Goal: Information Seeking & Learning: Learn about a topic

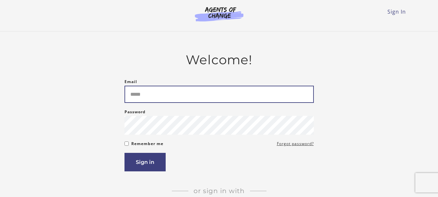
type input "*****"
click at [148, 95] on input "*****" at bounding box center [218, 94] width 189 height 17
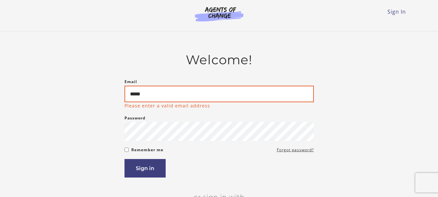
click at [148, 95] on input "*****" at bounding box center [218, 94] width 189 height 17
type input "**********"
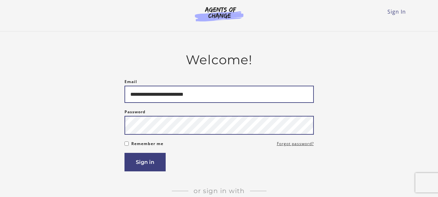
click at [124, 153] on button "Sign in" at bounding box center [144, 162] width 41 height 18
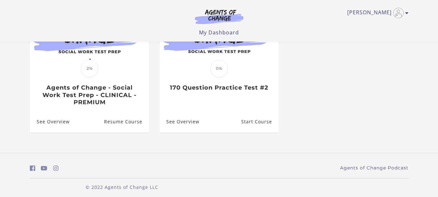
scroll to position [98, 0]
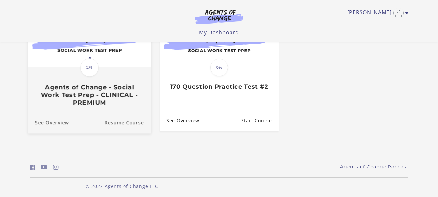
click at [115, 100] on h3 "Agents of Change - Social Work Test Prep - CLINICAL - PREMIUM" at bounding box center [89, 94] width 109 height 23
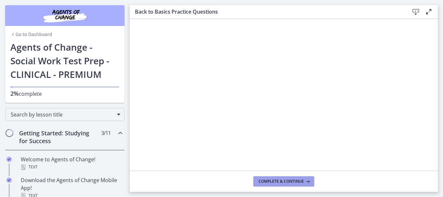
click at [288, 182] on span "Complete & continue" at bounding box center [280, 181] width 45 height 5
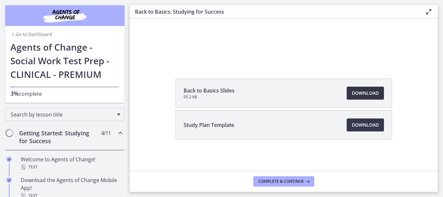
click at [359, 91] on span "Download Opens in a new window" at bounding box center [365, 93] width 27 height 8
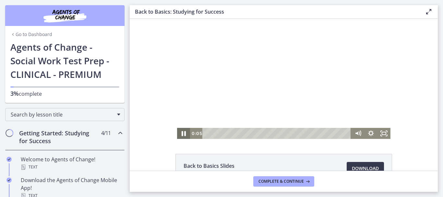
click at [182, 134] on icon "Pause" at bounding box center [183, 133] width 4 height 5
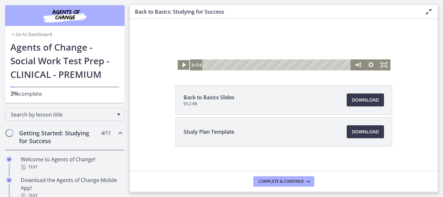
scroll to position [72, 0]
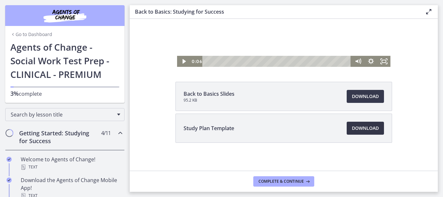
click at [368, 126] on span "Download Opens in a new window" at bounding box center [365, 128] width 27 height 8
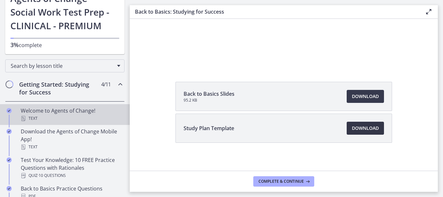
scroll to position [49, 0]
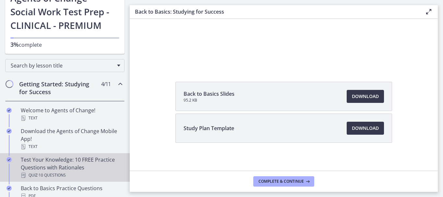
click at [96, 166] on div "Test Your Knowledge: 10 FREE Practice Questions with Rationales Quiz · 10 Quest…" at bounding box center [71, 167] width 101 height 23
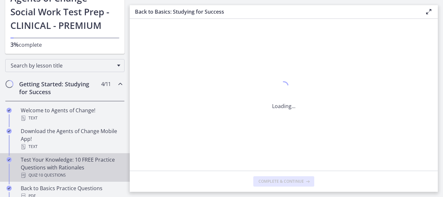
scroll to position [0, 0]
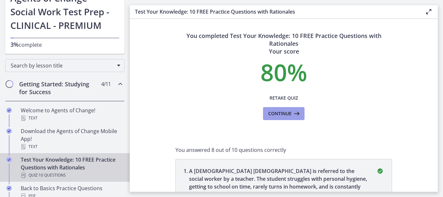
click at [288, 113] on span "Continue" at bounding box center [279, 114] width 23 height 8
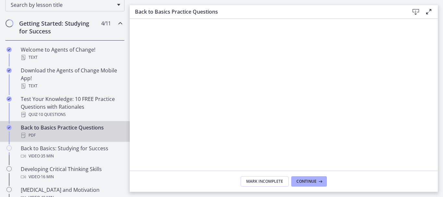
scroll to position [109, 0]
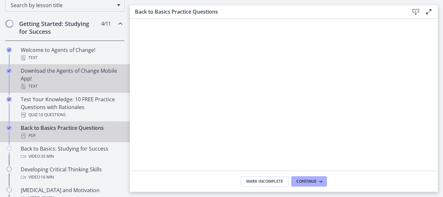
click at [70, 67] on div "Download the Agents of Change Mobile App! Text" at bounding box center [71, 78] width 101 height 23
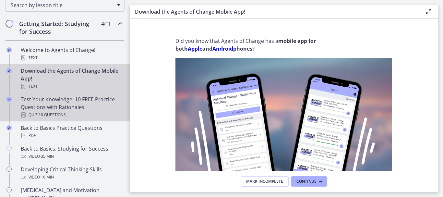
click at [72, 100] on div "Test Your Knowledge: 10 FREE Practice Questions with Rationales Quiz · 10 Quest…" at bounding box center [71, 106] width 101 height 23
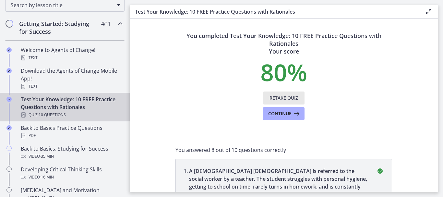
click at [280, 93] on button "Retake Quiz" at bounding box center [283, 97] width 41 height 13
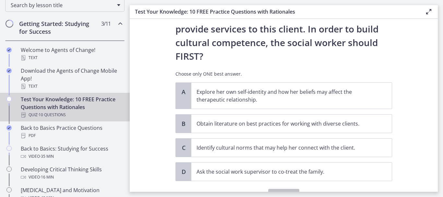
scroll to position [127, 0]
click at [239, 87] on p "Explore her own self-identity and how her beliefs may affect the therapeutic re…" at bounding box center [284, 95] width 177 height 16
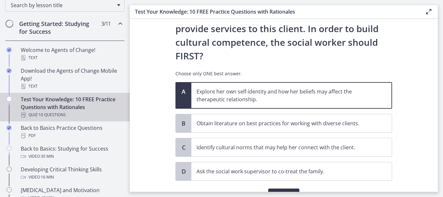
click at [284, 191] on span "Confirm" at bounding box center [283, 195] width 21 height 8
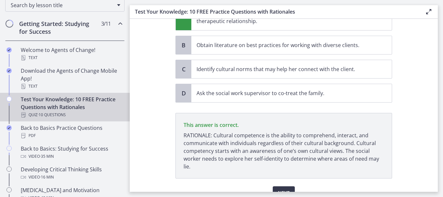
scroll to position [211, 0]
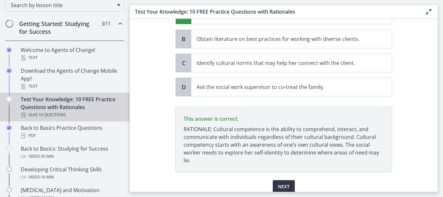
click at [281, 182] on span "Next" at bounding box center [284, 186] width 12 height 8
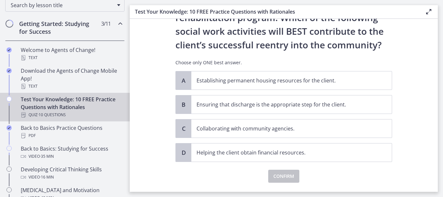
scroll to position [56, 0]
click at [238, 128] on p "Collaborating with community agencies." at bounding box center [284, 128] width 177 height 8
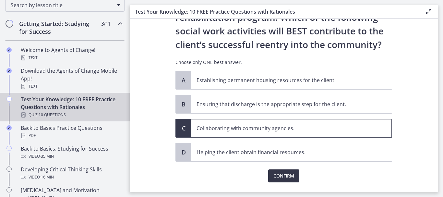
click at [286, 173] on span "Confirm" at bounding box center [283, 176] width 21 height 8
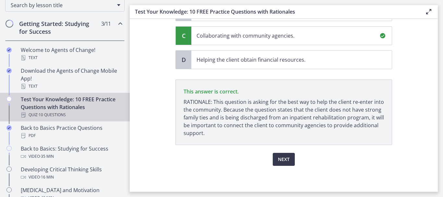
scroll to position [149, 0]
click at [276, 154] on button "Next" at bounding box center [284, 159] width 22 height 13
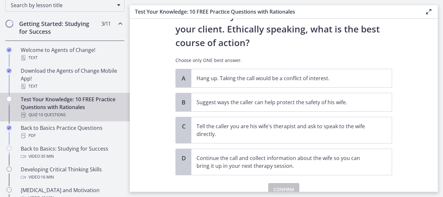
scroll to position [119, 0]
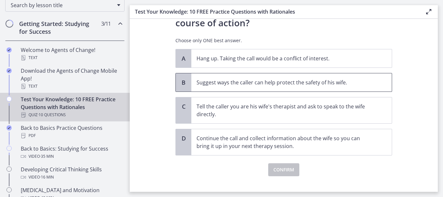
click at [272, 83] on p "Suggest ways the caller can help protect the safety of his wife." at bounding box center [284, 82] width 177 height 8
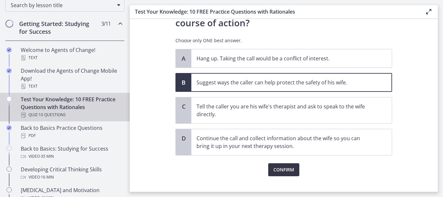
click at [286, 168] on span "Confirm" at bounding box center [283, 170] width 21 height 8
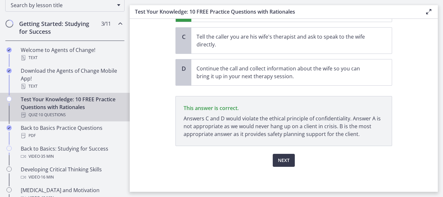
scroll to position [190, 0]
click at [284, 159] on span "Next" at bounding box center [284, 159] width 12 height 8
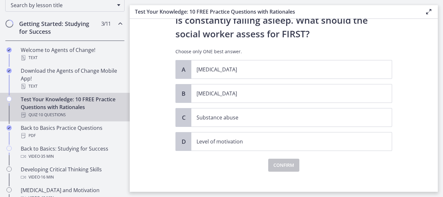
scroll to position [81, 0]
click at [245, 146] on span "Level of motivation" at bounding box center [291, 141] width 200 height 18
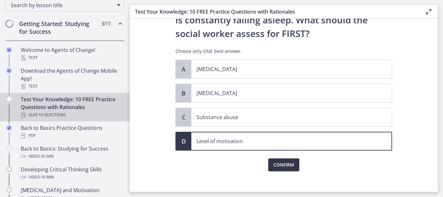
click at [279, 165] on span "Confirm" at bounding box center [283, 165] width 21 height 8
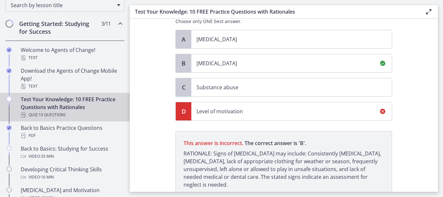
scroll to position [110, 0]
click at [220, 59] on span "[MEDICAL_DATA]" at bounding box center [291, 63] width 200 height 18
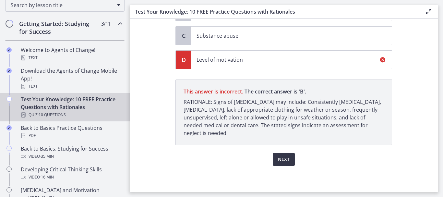
click at [278, 159] on span "Next" at bounding box center [284, 159] width 12 height 8
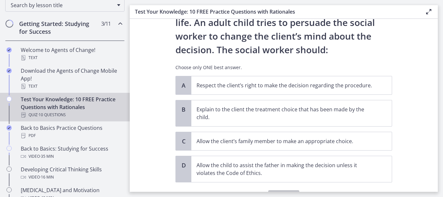
scroll to position [88, 0]
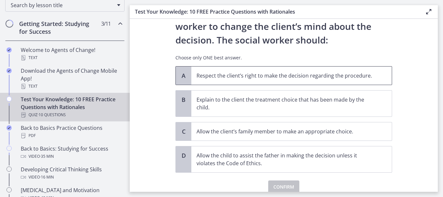
click at [283, 77] on p "Respect the client’s right to make the decision regarding the procedure." at bounding box center [284, 76] width 177 height 8
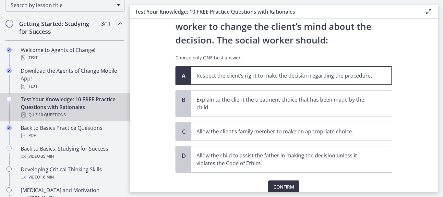
click at [282, 183] on span "Confirm" at bounding box center [283, 187] width 21 height 8
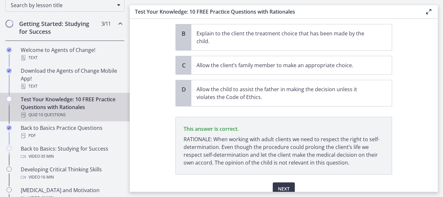
scroll to position [184, 0]
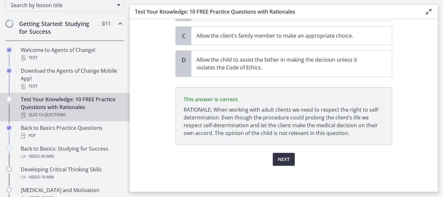
click at [278, 159] on span "Next" at bounding box center [284, 159] width 12 height 8
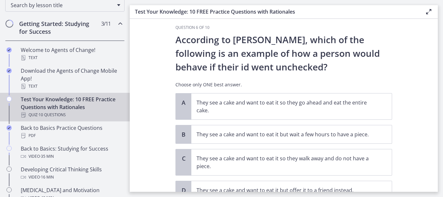
scroll to position [35, 0]
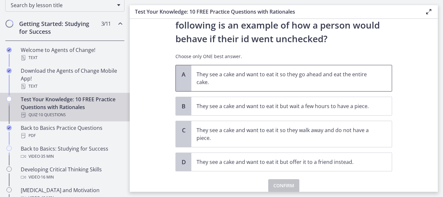
click at [262, 87] on span "They see a cake and want to eat it so they go ahead and eat the entire cake." at bounding box center [291, 78] width 200 height 26
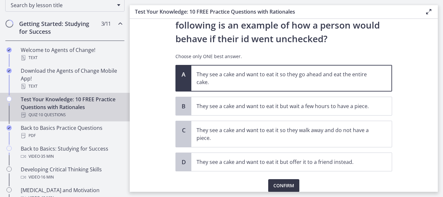
click at [280, 186] on span "Confirm" at bounding box center [283, 185] width 21 height 8
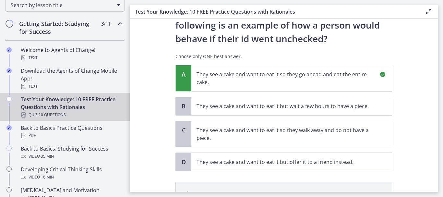
scroll to position [129, 0]
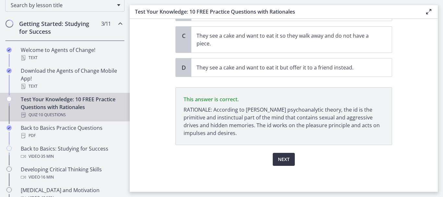
click at [283, 158] on span "Next" at bounding box center [284, 159] width 12 height 8
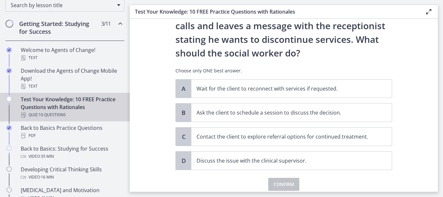
scroll to position [76, 0]
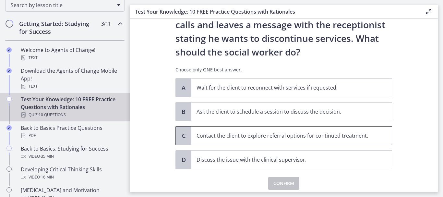
click at [291, 132] on p "Contact the client to explore referral options for continued treatment." at bounding box center [284, 136] width 177 height 8
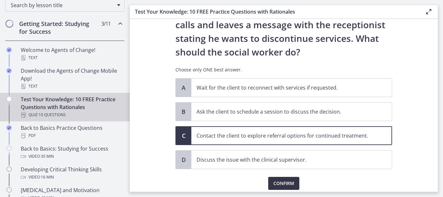
click at [285, 180] on span "Confirm" at bounding box center [283, 183] width 21 height 8
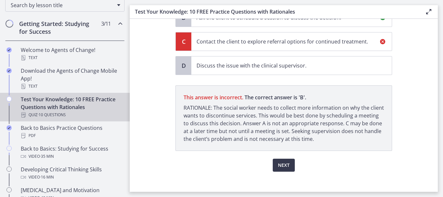
scroll to position [171, 0]
click at [278, 165] on span "Next" at bounding box center [284, 164] width 12 height 8
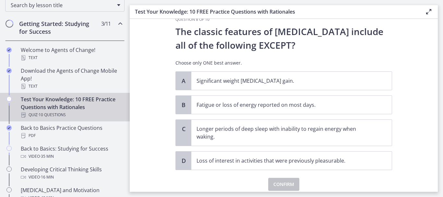
scroll to position [15, 0]
click at [209, 135] on p "Longer periods of deep sleep with inability to regain energy when waking." at bounding box center [284, 132] width 177 height 16
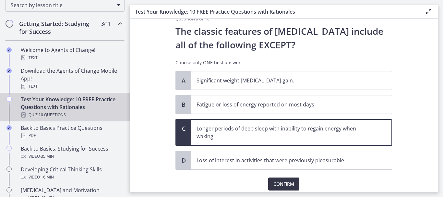
click at [286, 183] on span "Confirm" at bounding box center [283, 184] width 21 height 8
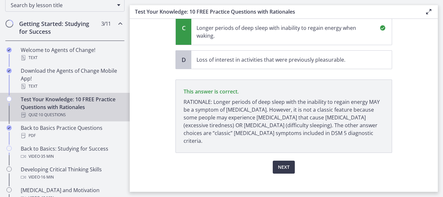
scroll to position [116, 0]
click at [281, 163] on span "Next" at bounding box center [284, 167] width 12 height 8
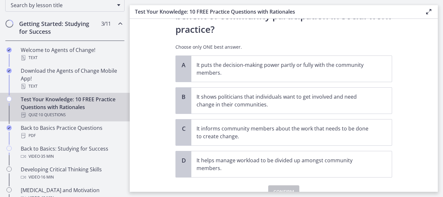
scroll to position [45, 0]
click at [257, 69] on p "It puts the decision-making power partly or fully with the community members." at bounding box center [284, 69] width 177 height 16
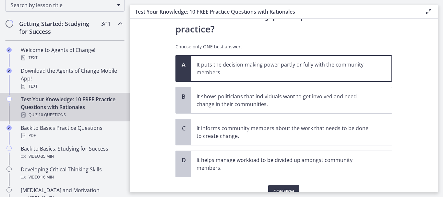
scroll to position [77, 0]
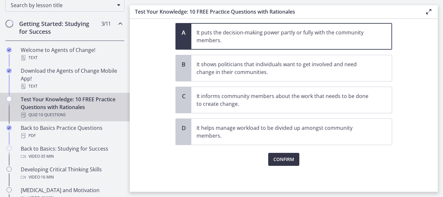
click at [286, 158] on span "Confirm" at bounding box center [283, 159] width 21 height 8
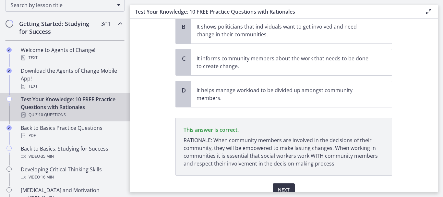
scroll to position [145, 0]
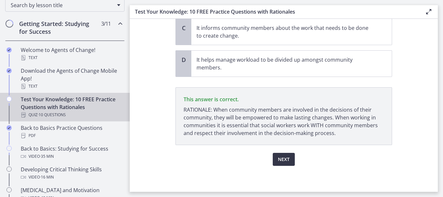
click at [286, 158] on span "Next" at bounding box center [284, 159] width 12 height 8
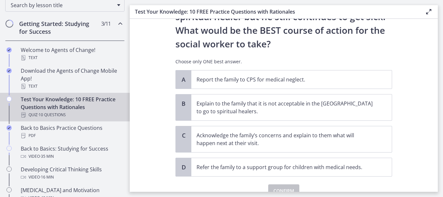
scroll to position [139, 0]
click at [263, 145] on p "Acknowledge the family’s concerns and explain to them what will happen next at …" at bounding box center [284, 139] width 177 height 16
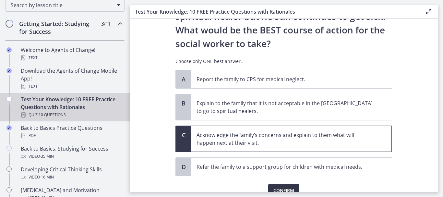
click at [286, 190] on span "Confirm" at bounding box center [283, 190] width 21 height 8
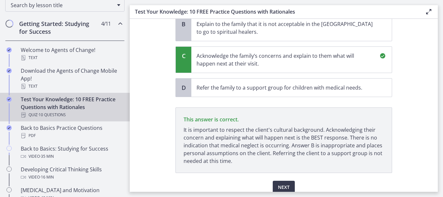
scroll to position [246, 0]
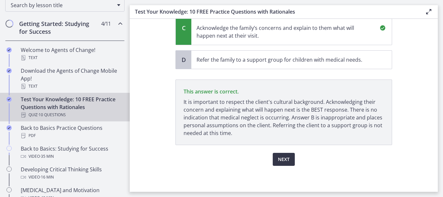
click at [285, 161] on span "Next" at bounding box center [284, 159] width 12 height 8
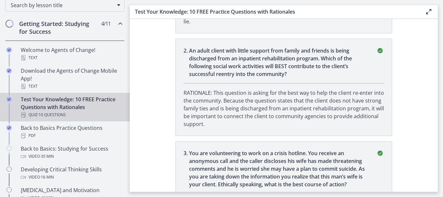
scroll to position [0, 0]
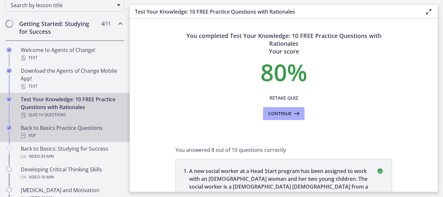
click at [72, 132] on div "PDF" at bounding box center [71, 136] width 101 height 8
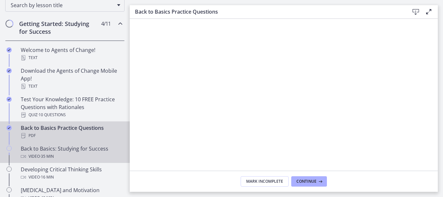
click at [73, 156] on div "Video · 35 min" at bounding box center [71, 156] width 101 height 8
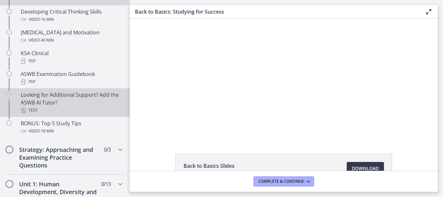
scroll to position [284, 0]
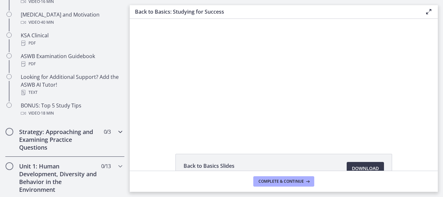
click at [73, 140] on h2 "Strategy: Approaching and Examining Practice Questions" at bounding box center [58, 139] width 79 height 23
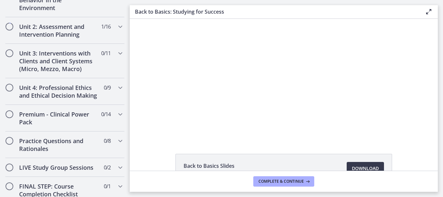
scroll to position [285, 0]
